Goal: Navigation & Orientation: Understand site structure

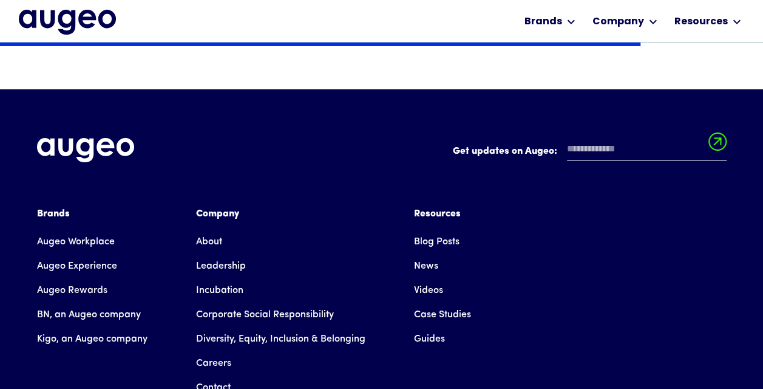
scroll to position [2181, 0]
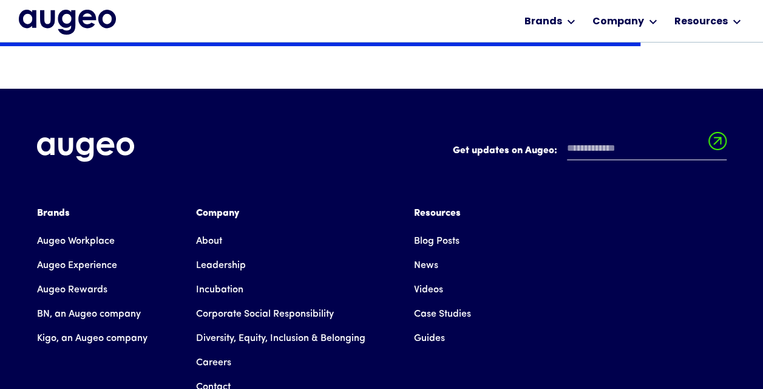
click at [214, 253] on link "Leadership" at bounding box center [221, 265] width 50 height 24
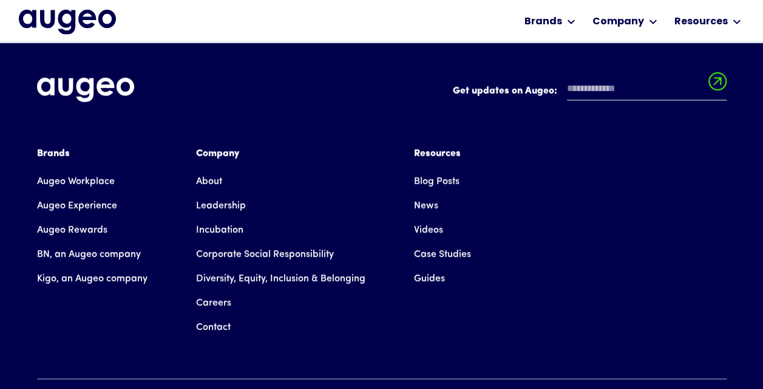
scroll to position [1823, 0]
click at [73, 217] on link "Augeo Rewards" at bounding box center [72, 229] width 70 height 24
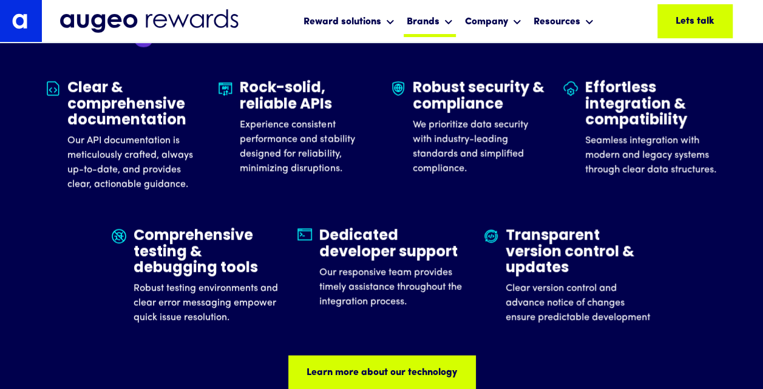
scroll to position [3585, 0]
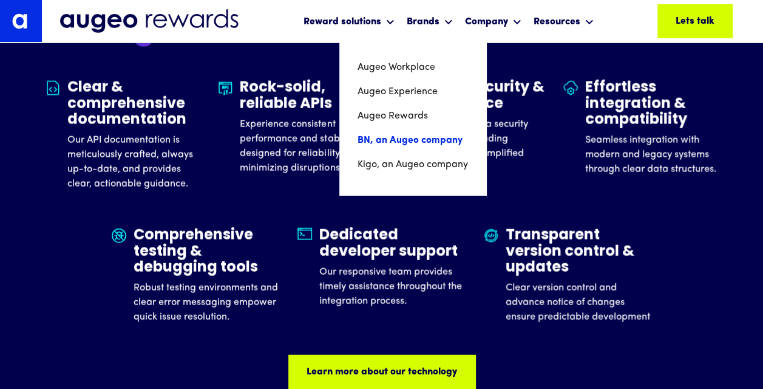
click at [428, 141] on link "BN, an Augeo company" at bounding box center [413, 140] width 110 height 24
